Goal: Use online tool/utility: Utilize a website feature to perform a specific function

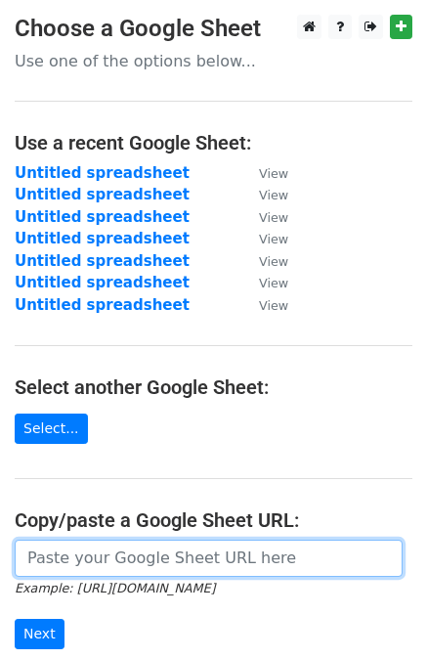
click at [192, 554] on input "url" at bounding box center [209, 558] width 388 height 37
paste input "[URL][DOMAIN_NAME]"
type input "[URL][DOMAIN_NAME]"
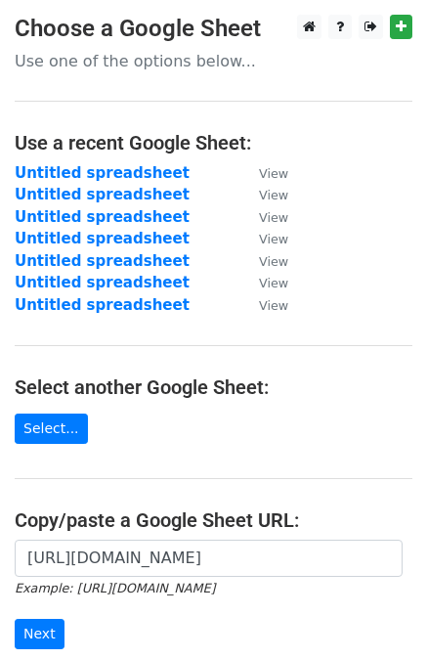
scroll to position [0, 0]
drag, startPoint x: 27, startPoint y: 635, endPoint x: 25, endPoint y: 513, distance: 122.2
click at [27, 635] on input "Next" at bounding box center [40, 634] width 50 height 30
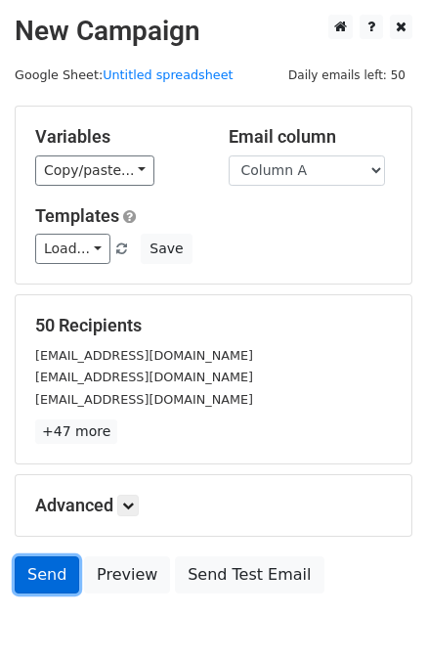
click at [43, 569] on link "Send" at bounding box center [47, 574] width 65 height 37
